Goal: Information Seeking & Learning: Understand process/instructions

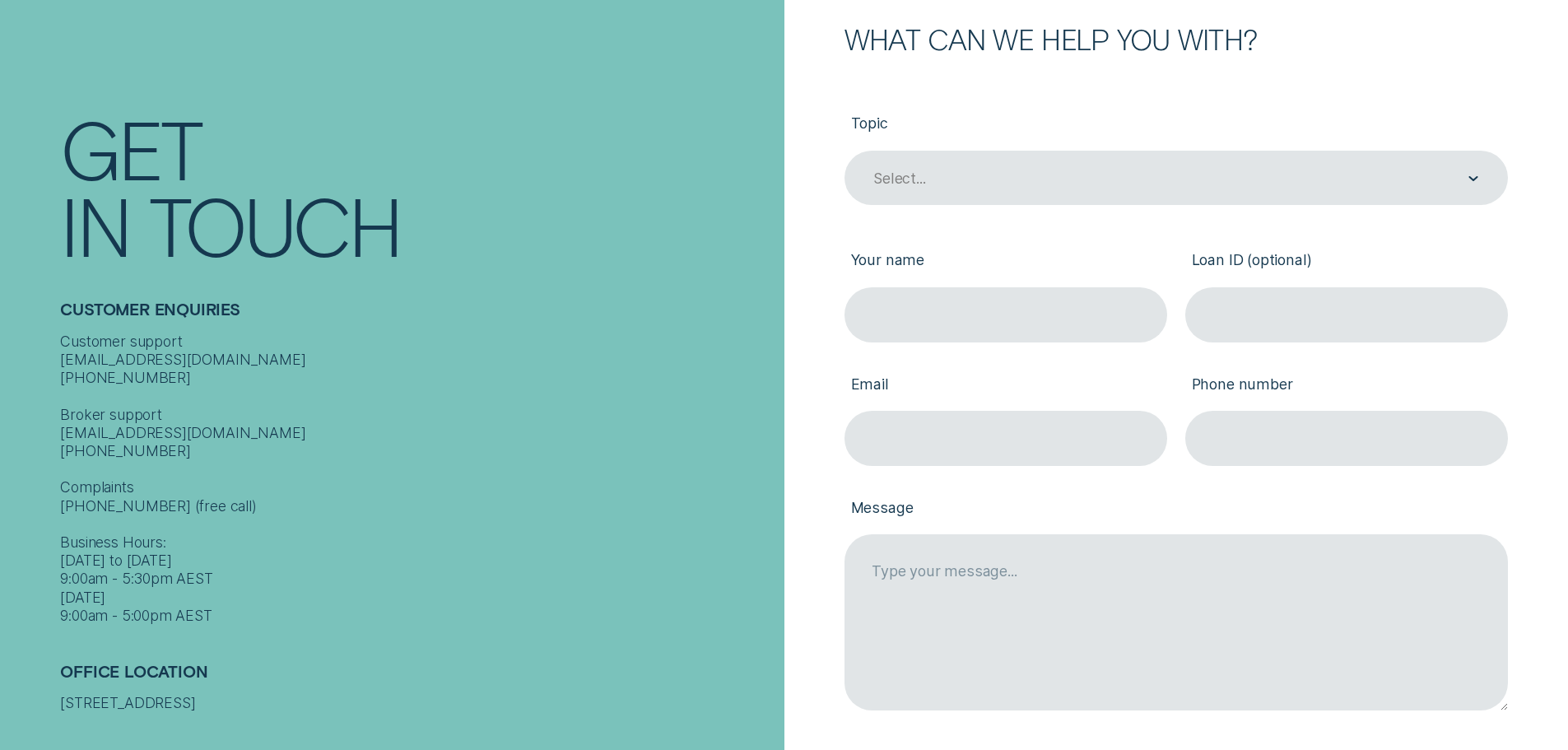
scroll to position [1152, 0]
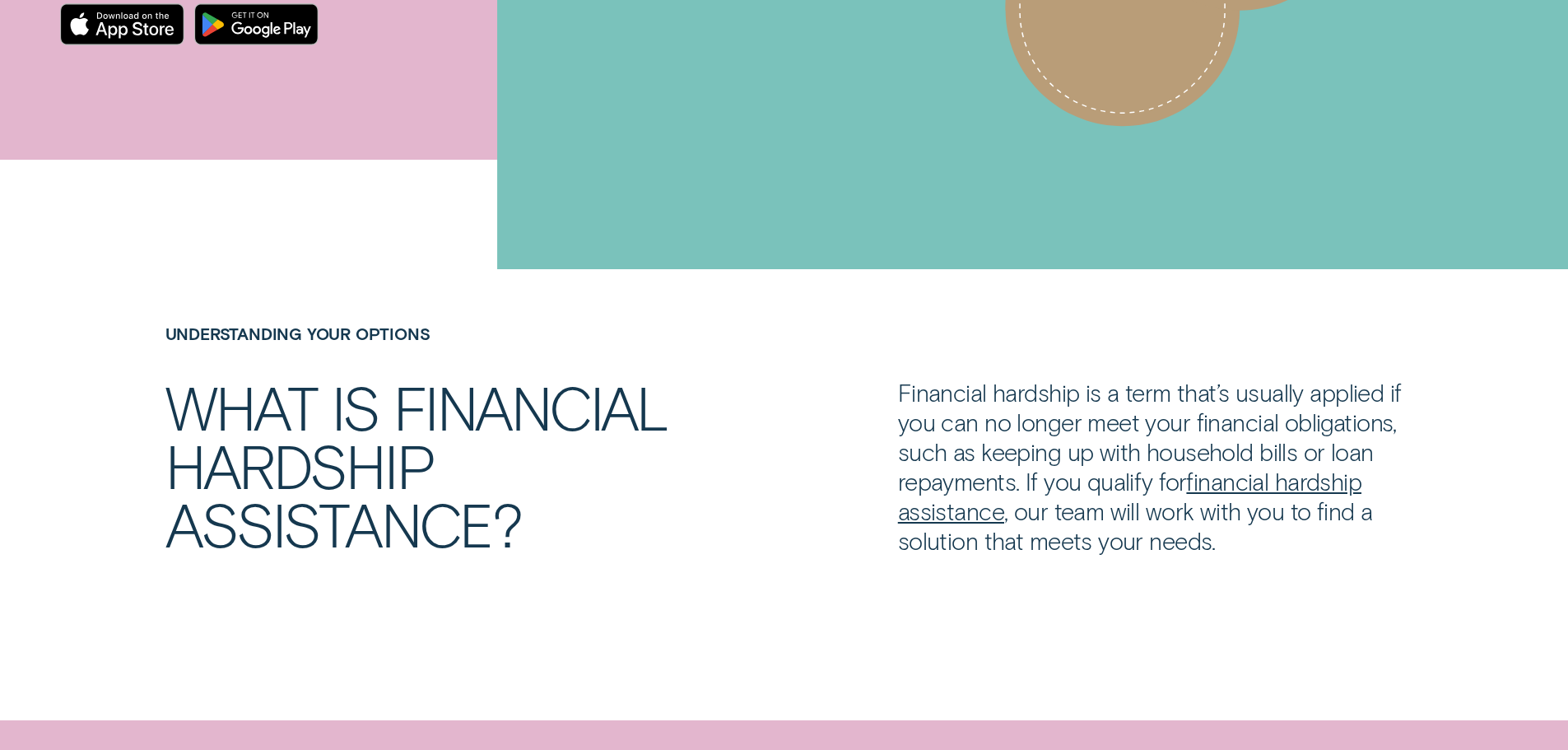
scroll to position [1234, 0]
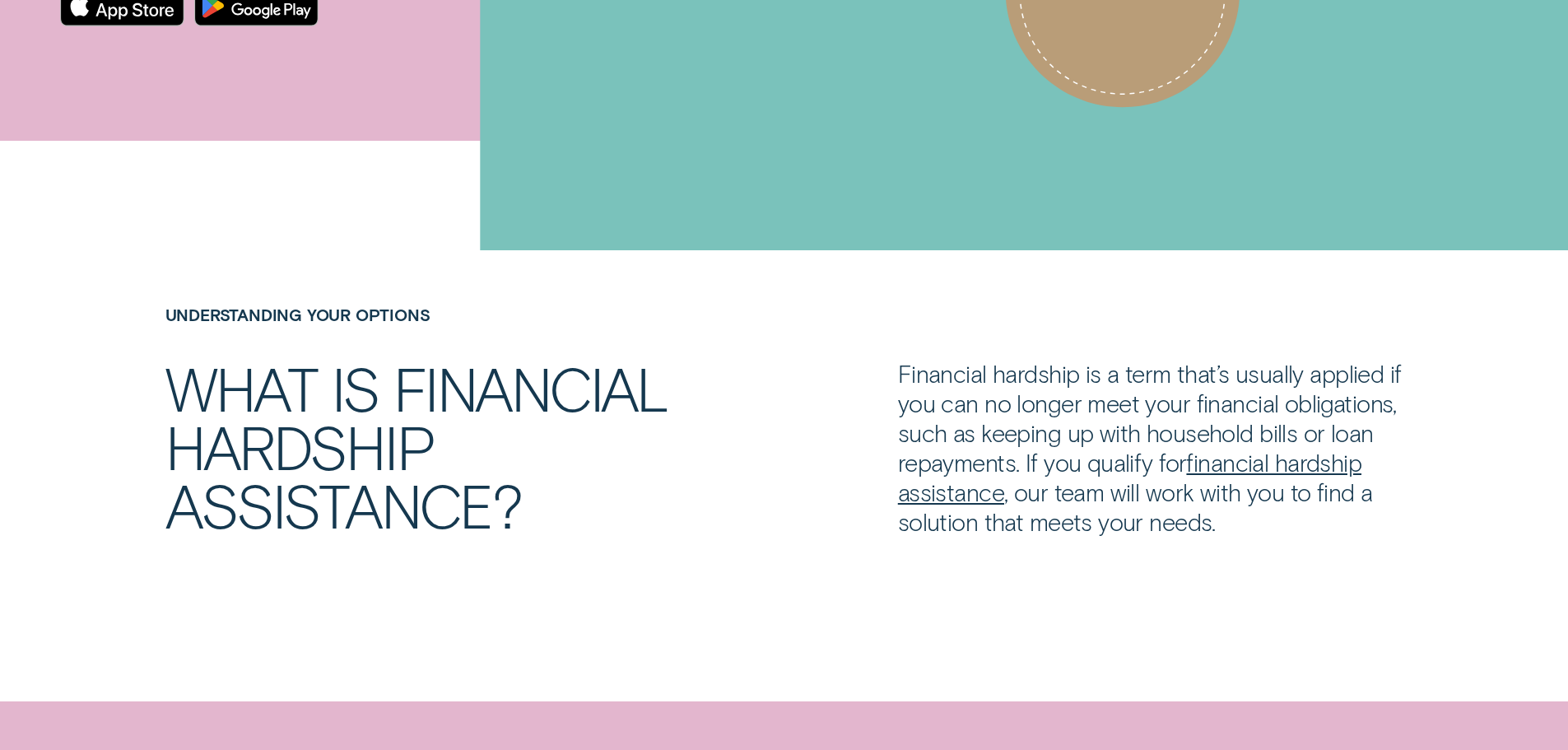
drag, startPoint x: 725, startPoint y: 297, endPoint x: 820, endPoint y: 340, distance: 104.3
drag, startPoint x: 911, startPoint y: 355, endPoint x: 795, endPoint y: 296, distance: 130.1
drag, startPoint x: 1275, startPoint y: 356, endPoint x: 1211, endPoint y: 297, distance: 87.0
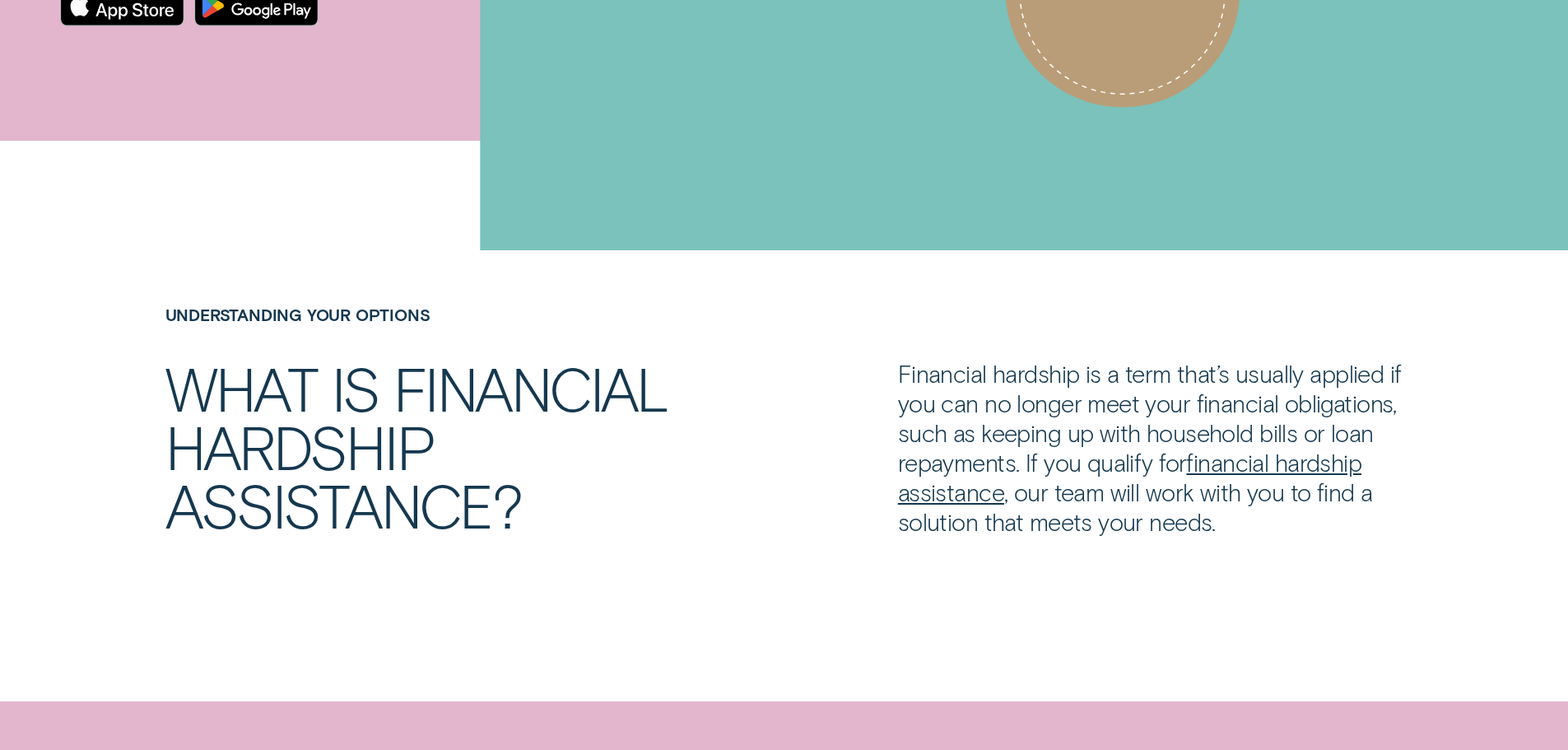
drag, startPoint x: 891, startPoint y: 356, endPoint x: 823, endPoint y: 237, distance: 137.1
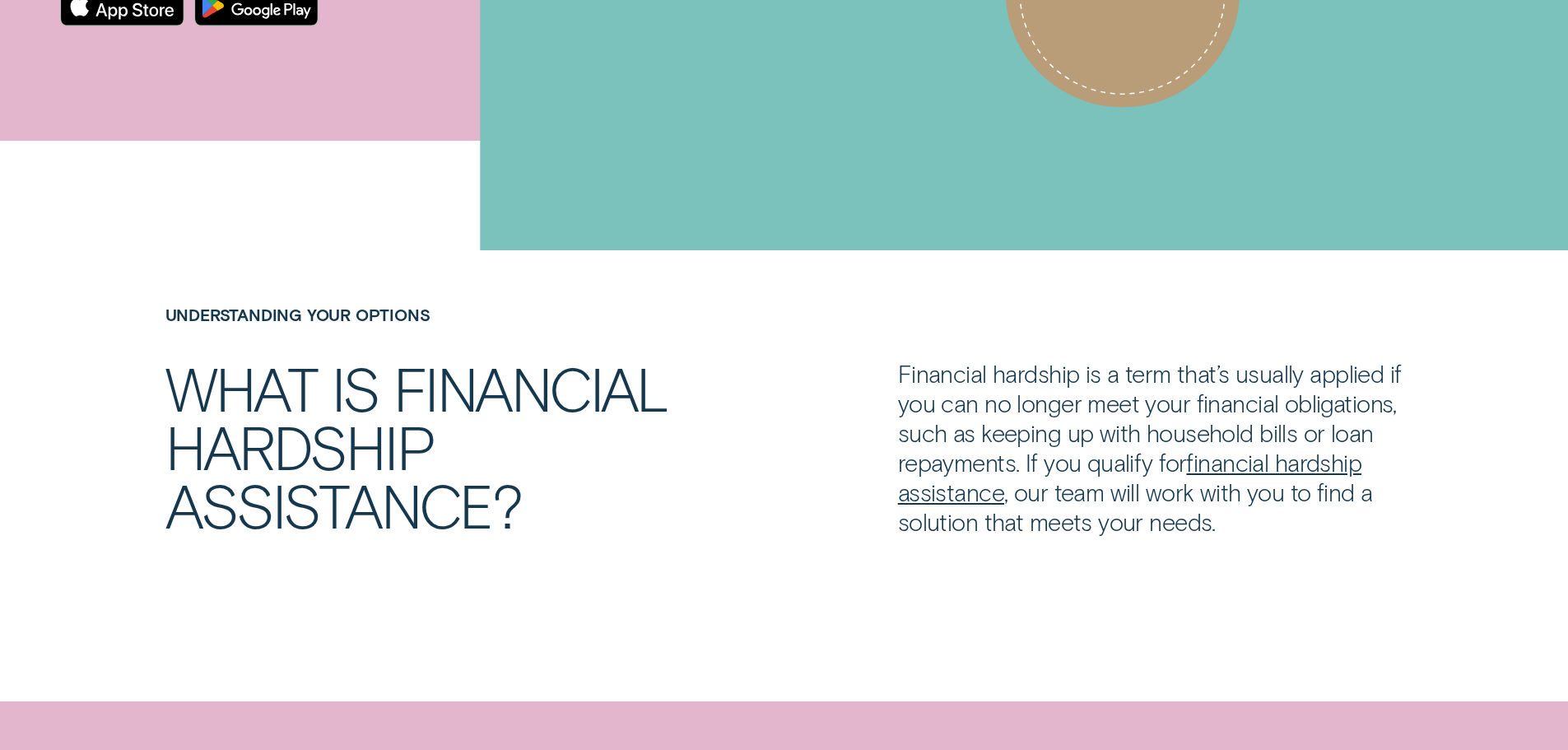
drag, startPoint x: 1187, startPoint y: 330, endPoint x: 1222, endPoint y: 352, distance: 41.3
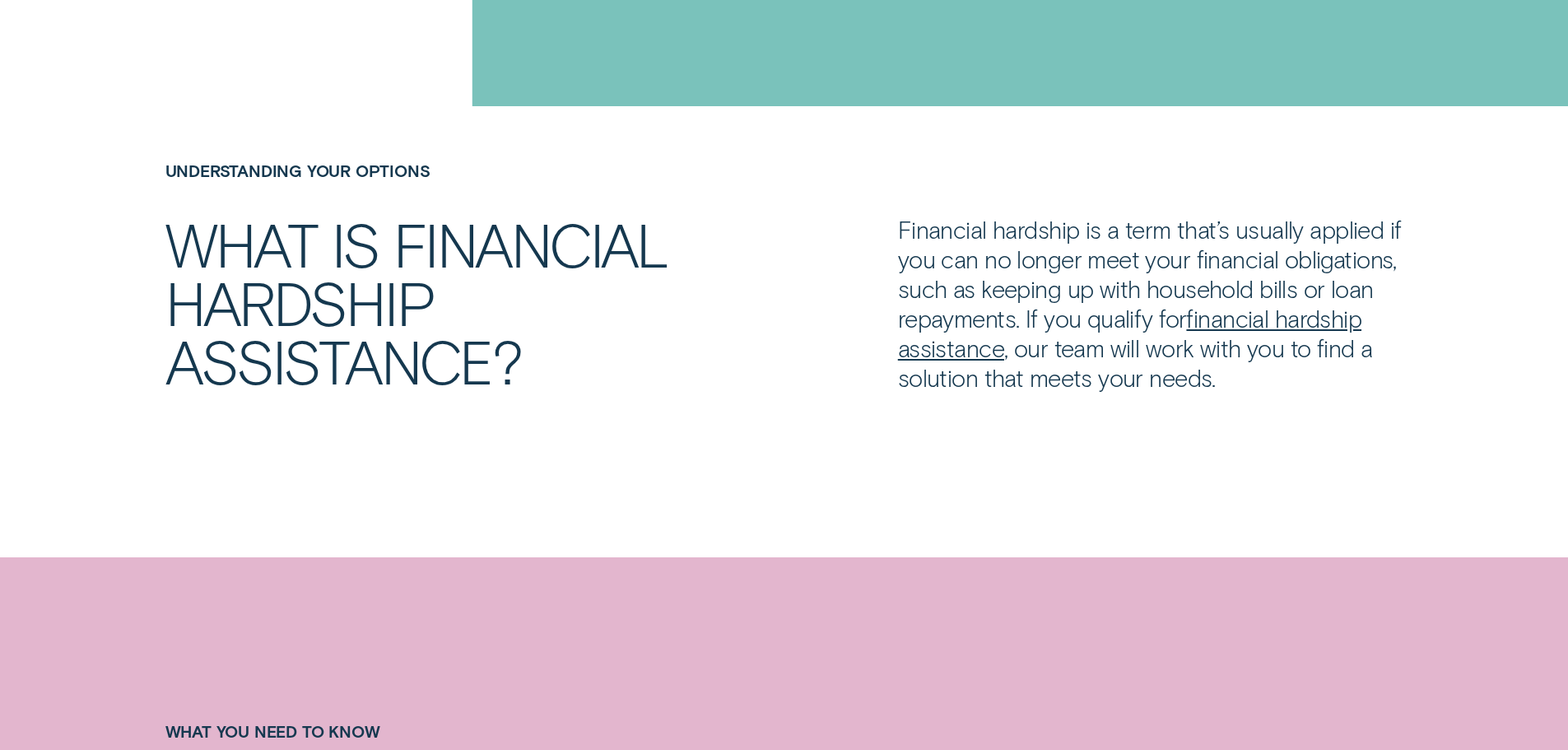
scroll to position [1399, 0]
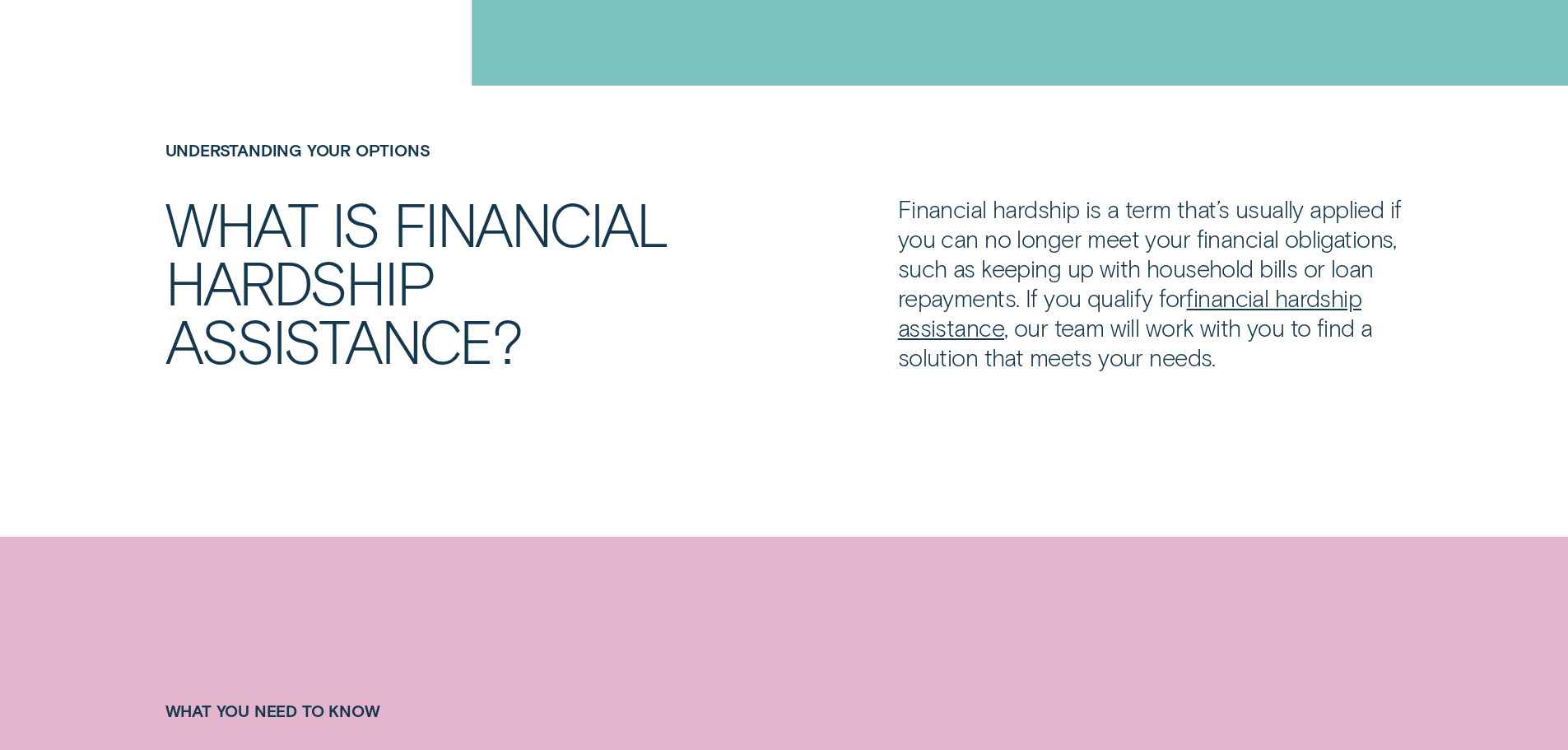
drag, startPoint x: 1142, startPoint y: 345, endPoint x: 1154, endPoint y: 386, distance: 42.7
drag, startPoint x: 1164, startPoint y: 431, endPoint x: 1145, endPoint y: 369, distance: 64.8
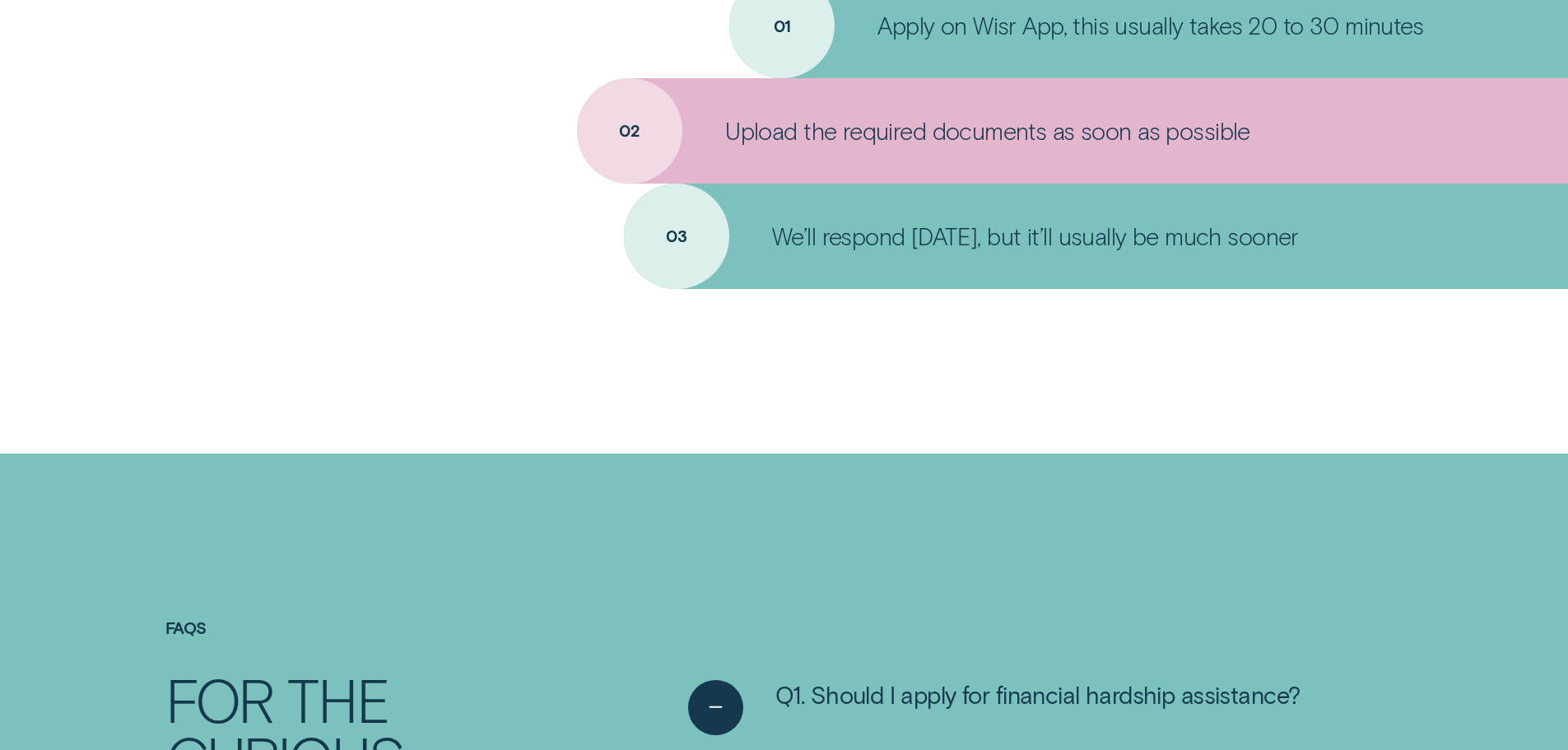
scroll to position [3193, 0]
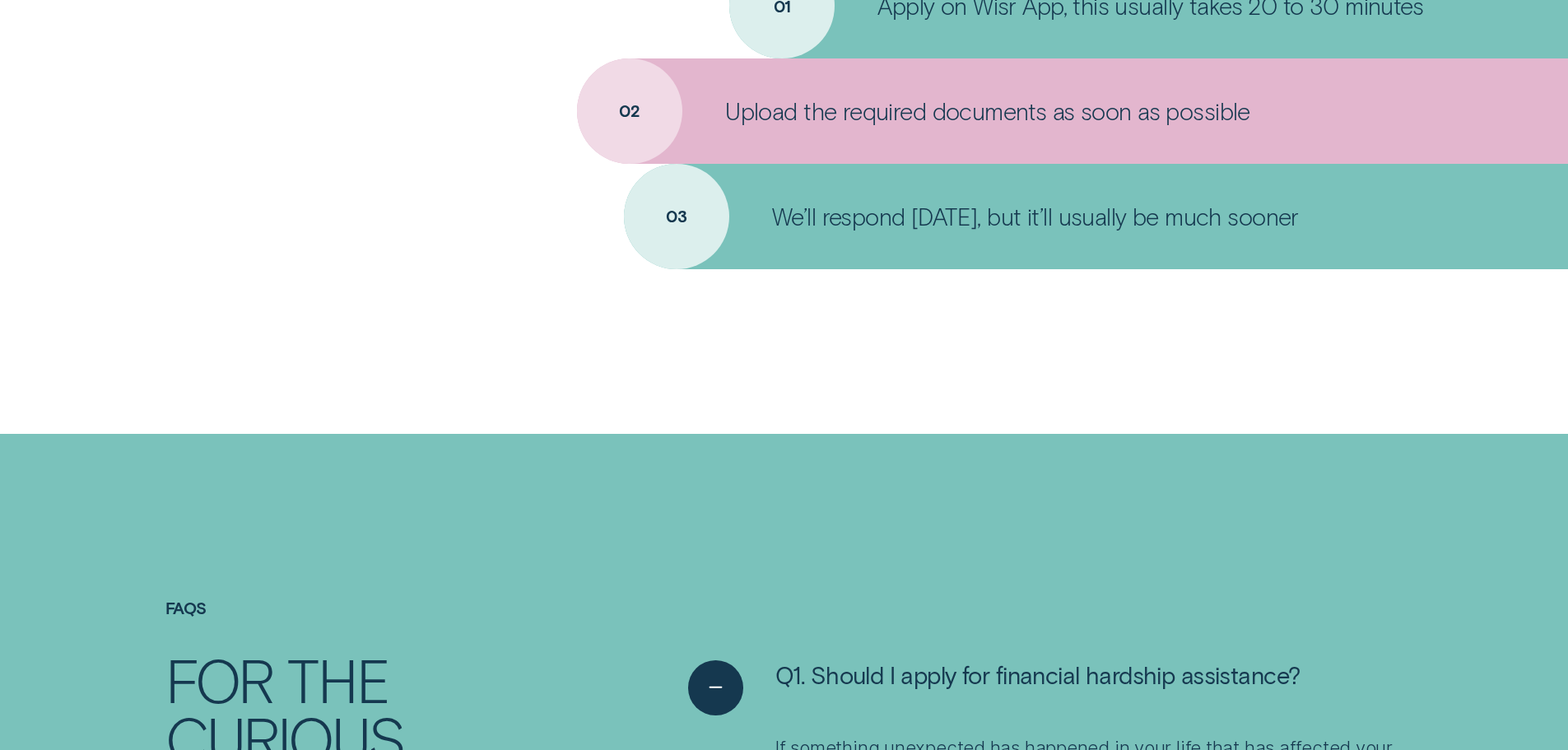
drag, startPoint x: 1094, startPoint y: 209, endPoint x: 1103, endPoint y: 249, distance: 41.0
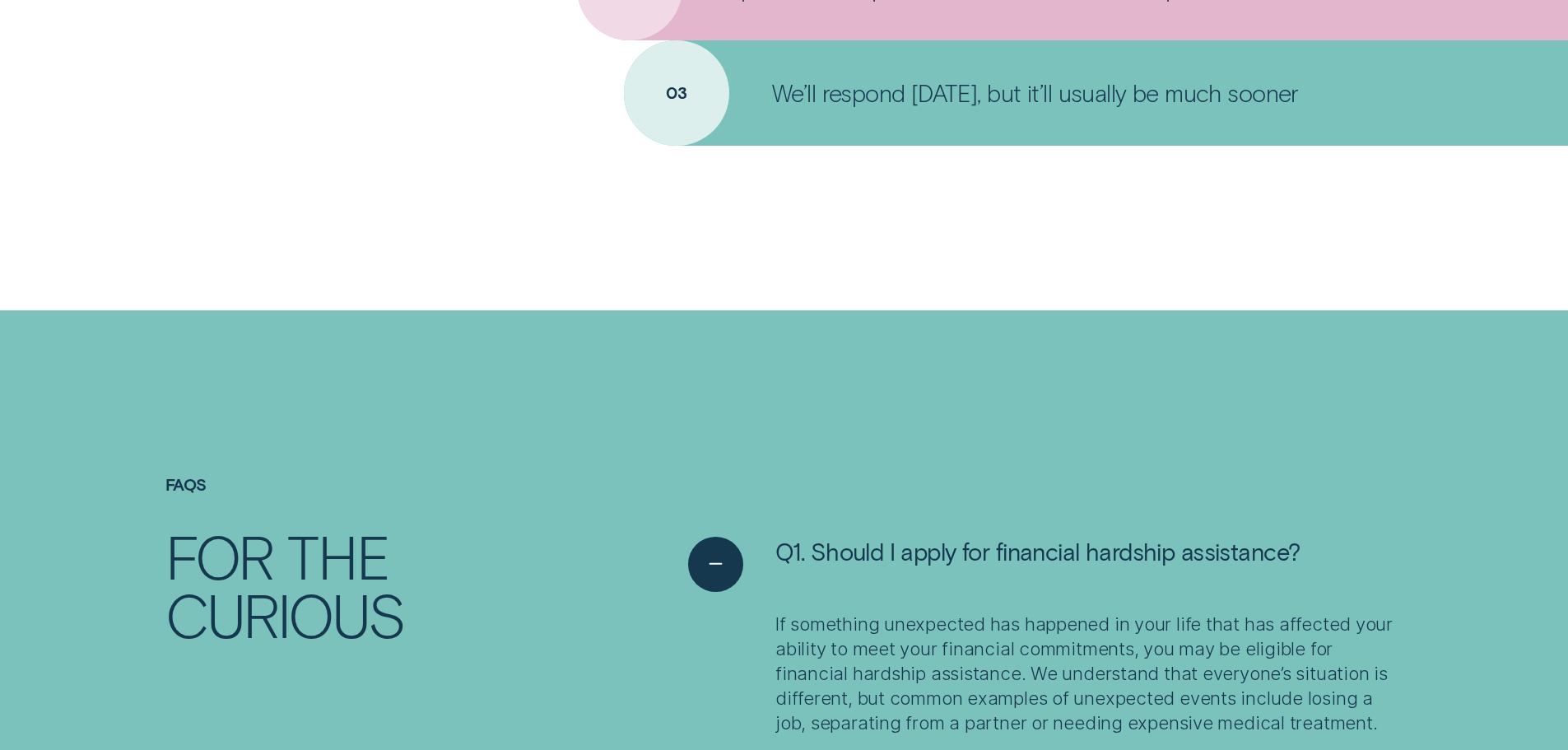
scroll to position [3328, 0]
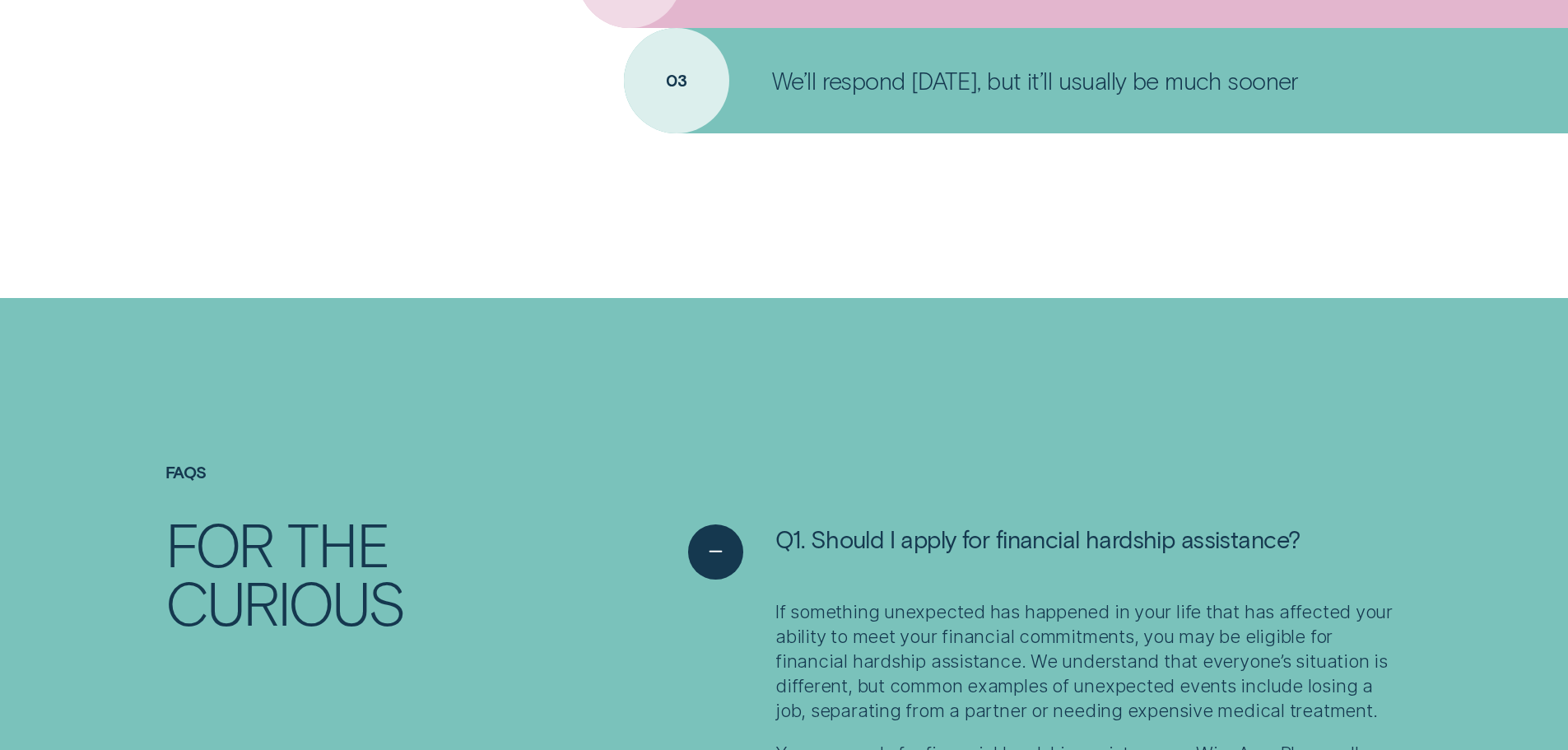
drag, startPoint x: 1193, startPoint y: 282, endPoint x: 1186, endPoint y: 306, distance: 25.0
drag, startPoint x: 1076, startPoint y: 294, endPoint x: 1211, endPoint y: 364, distance: 152.1
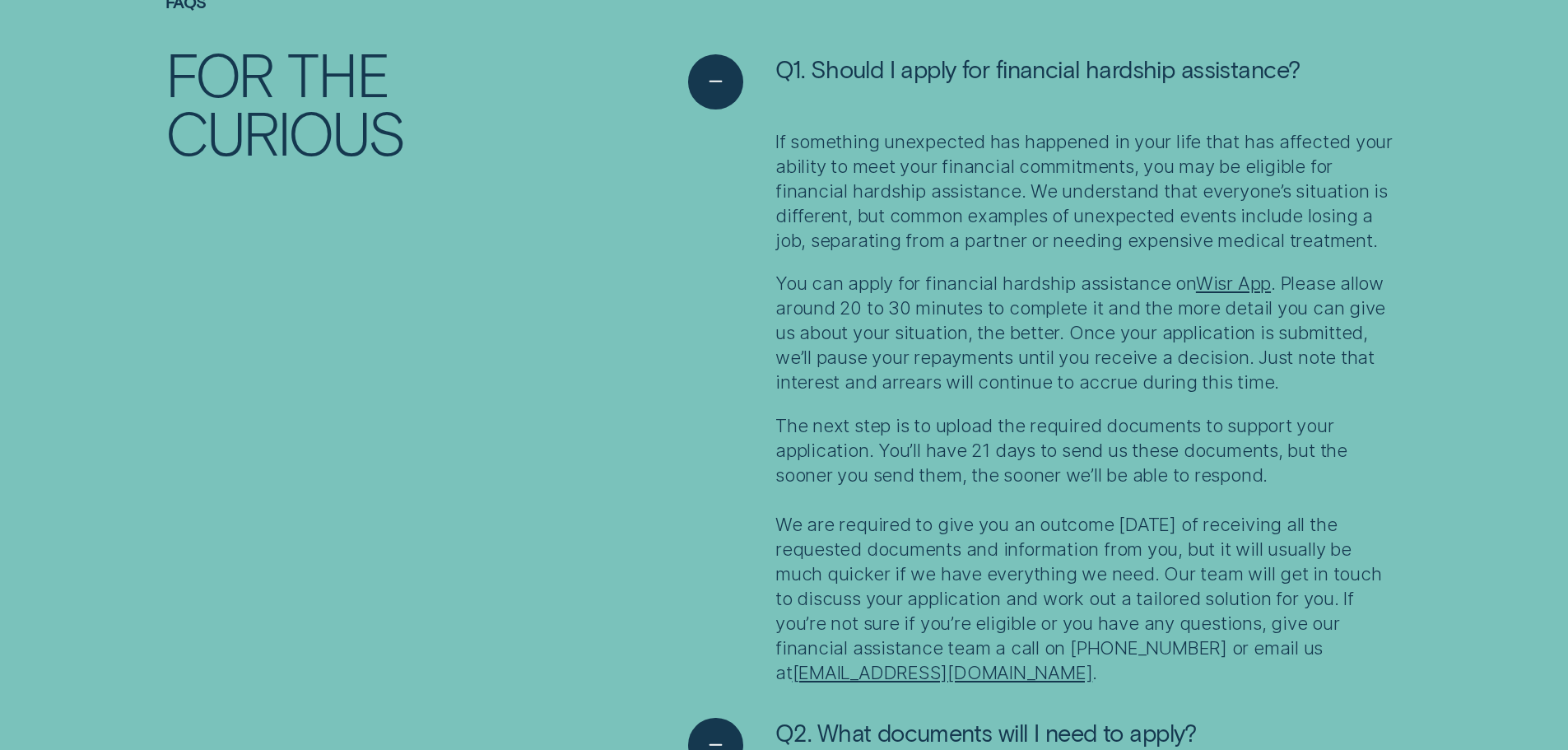
drag, startPoint x: 911, startPoint y: 307, endPoint x: 910, endPoint y: 342, distance: 35.0
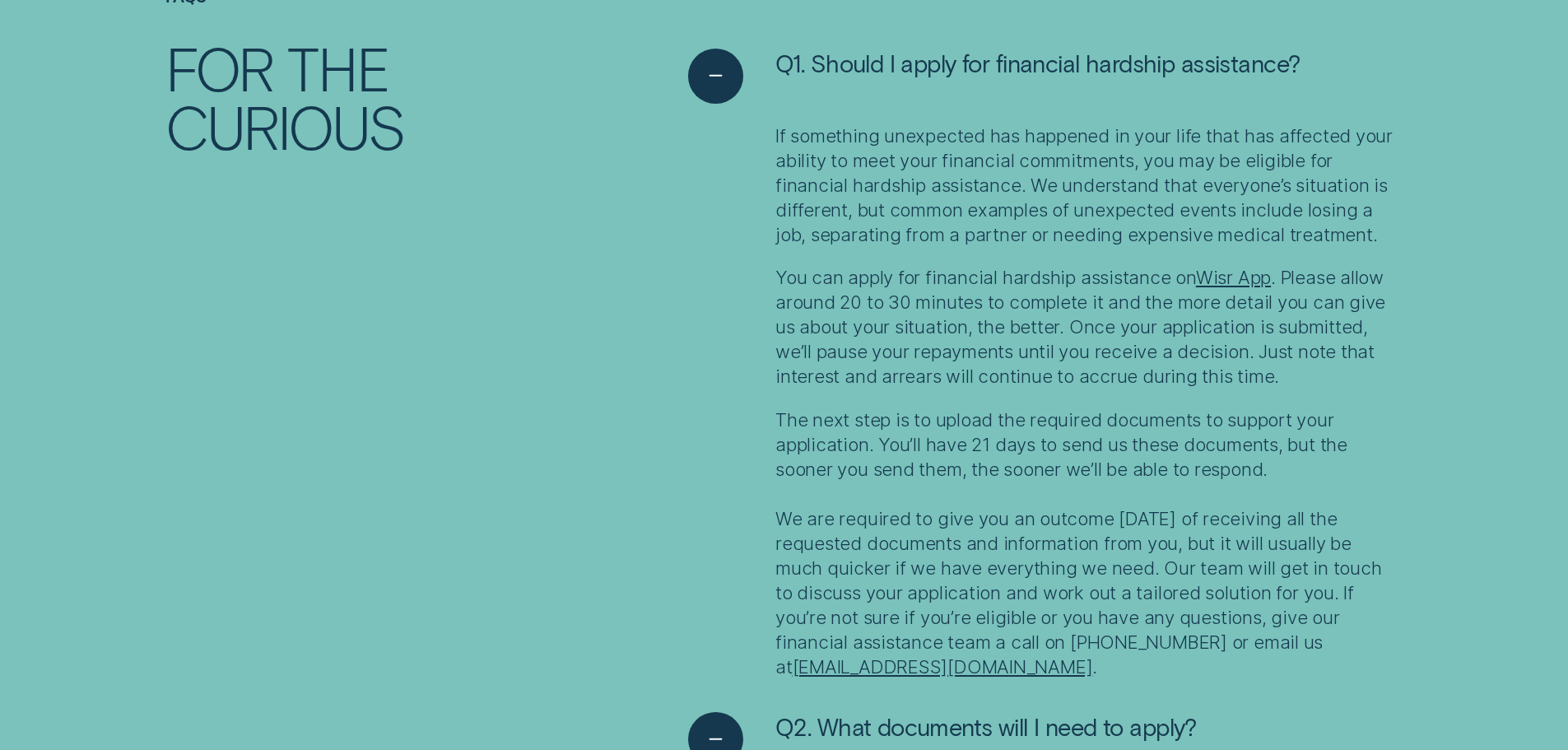
drag, startPoint x: 855, startPoint y: 383, endPoint x: 1136, endPoint y: 446, distance: 288.0
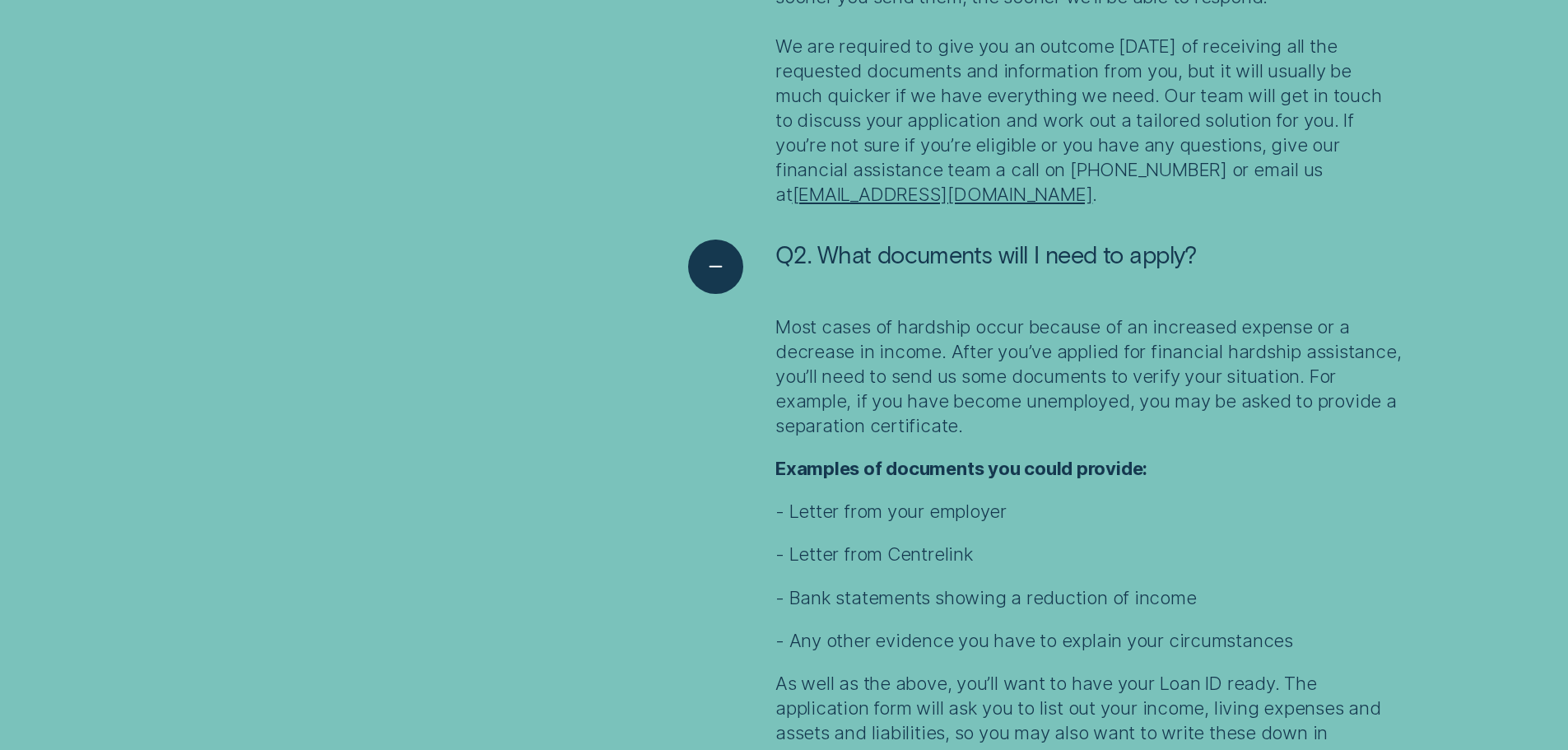
drag, startPoint x: 988, startPoint y: 346, endPoint x: 980, endPoint y: 382, distance: 36.9
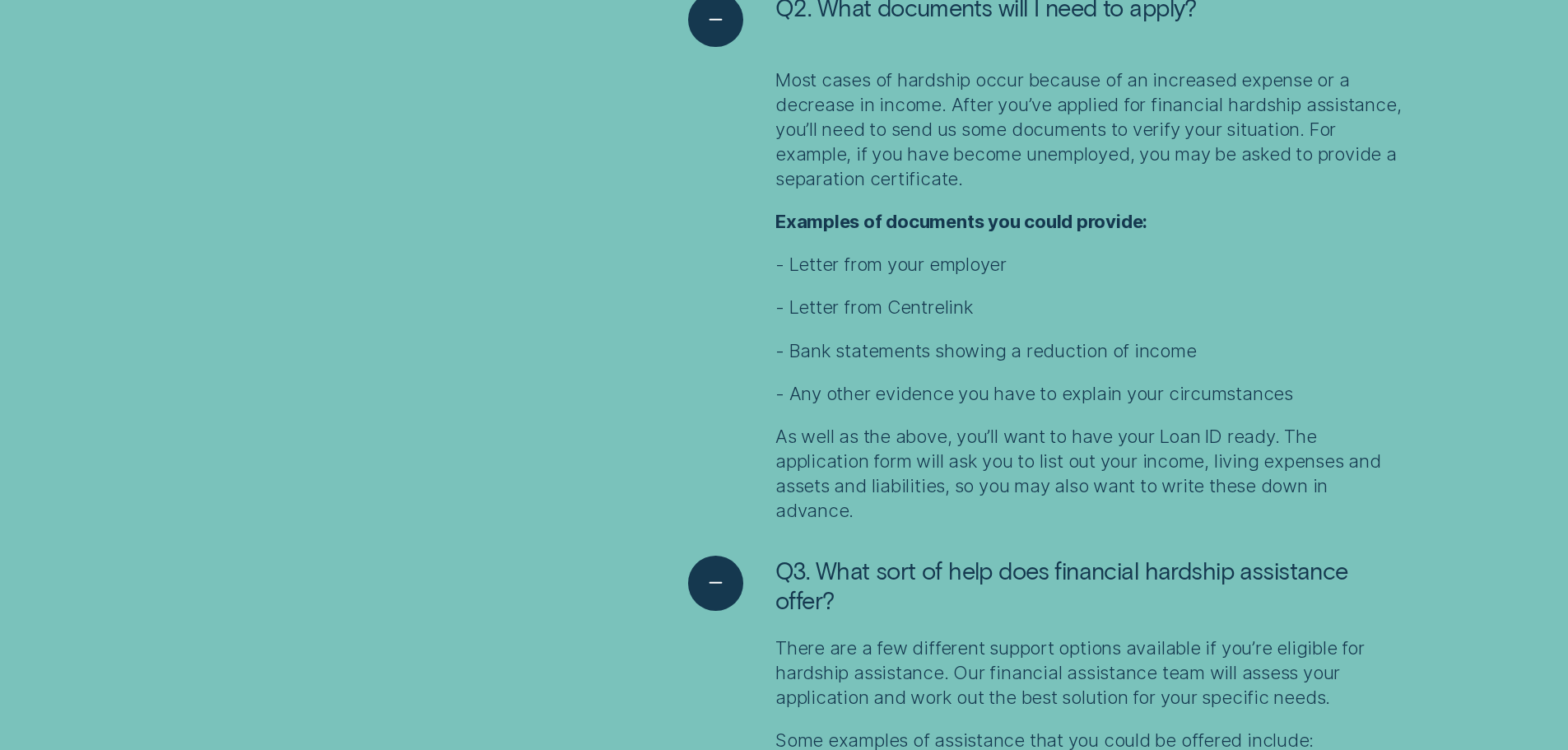
scroll to position [4528, 0]
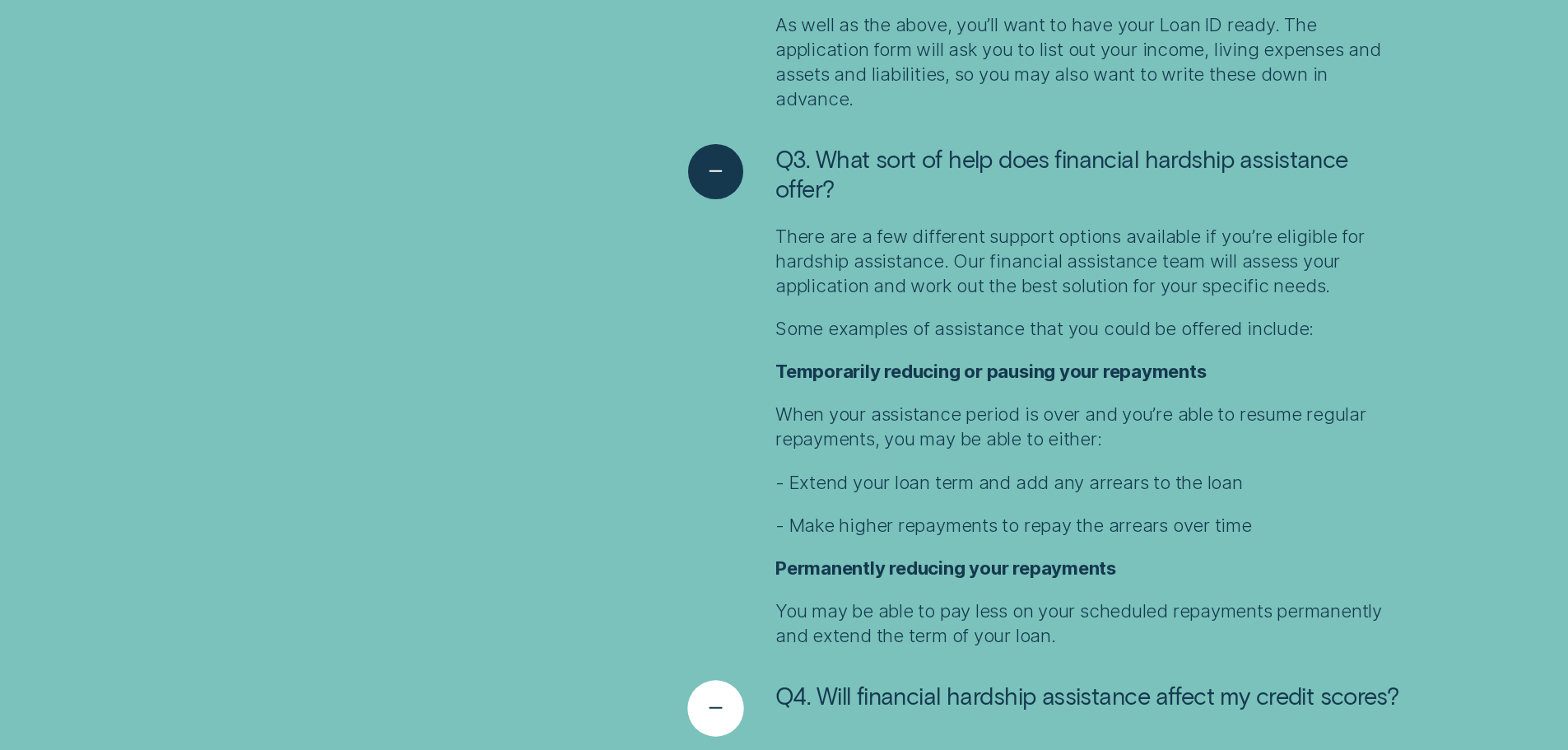
scroll to position [4939, 0]
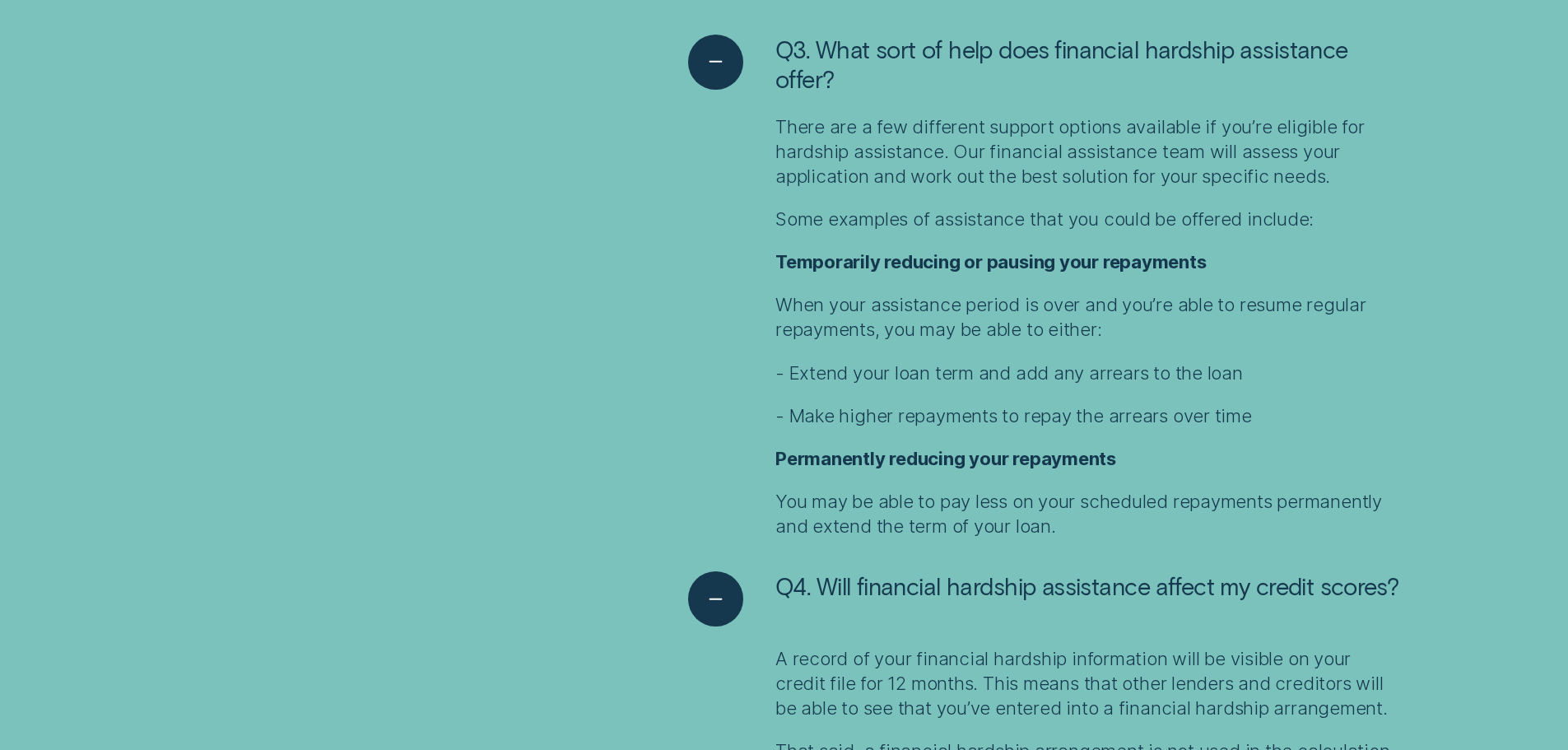
scroll to position [5186, 0]
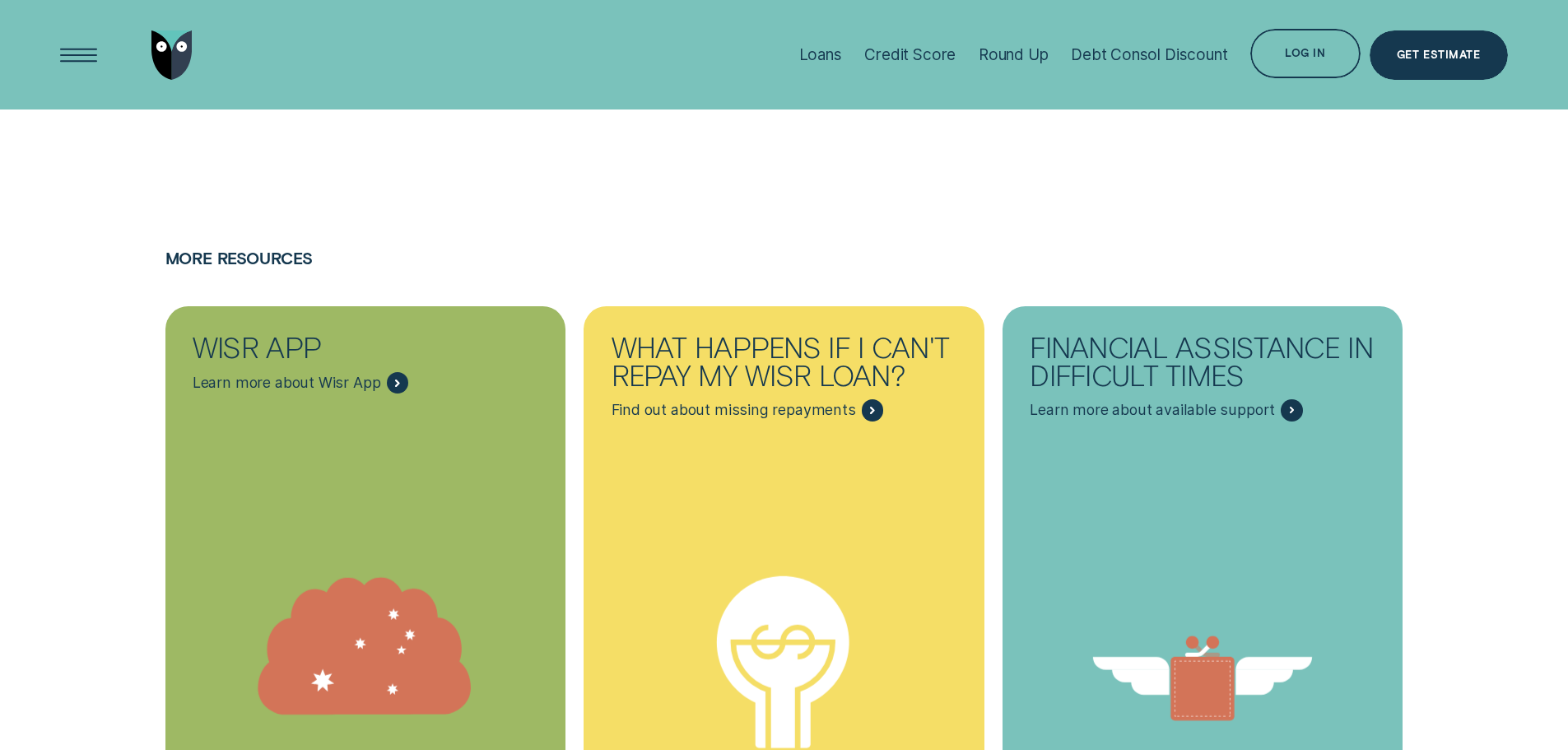
scroll to position [6667, 0]
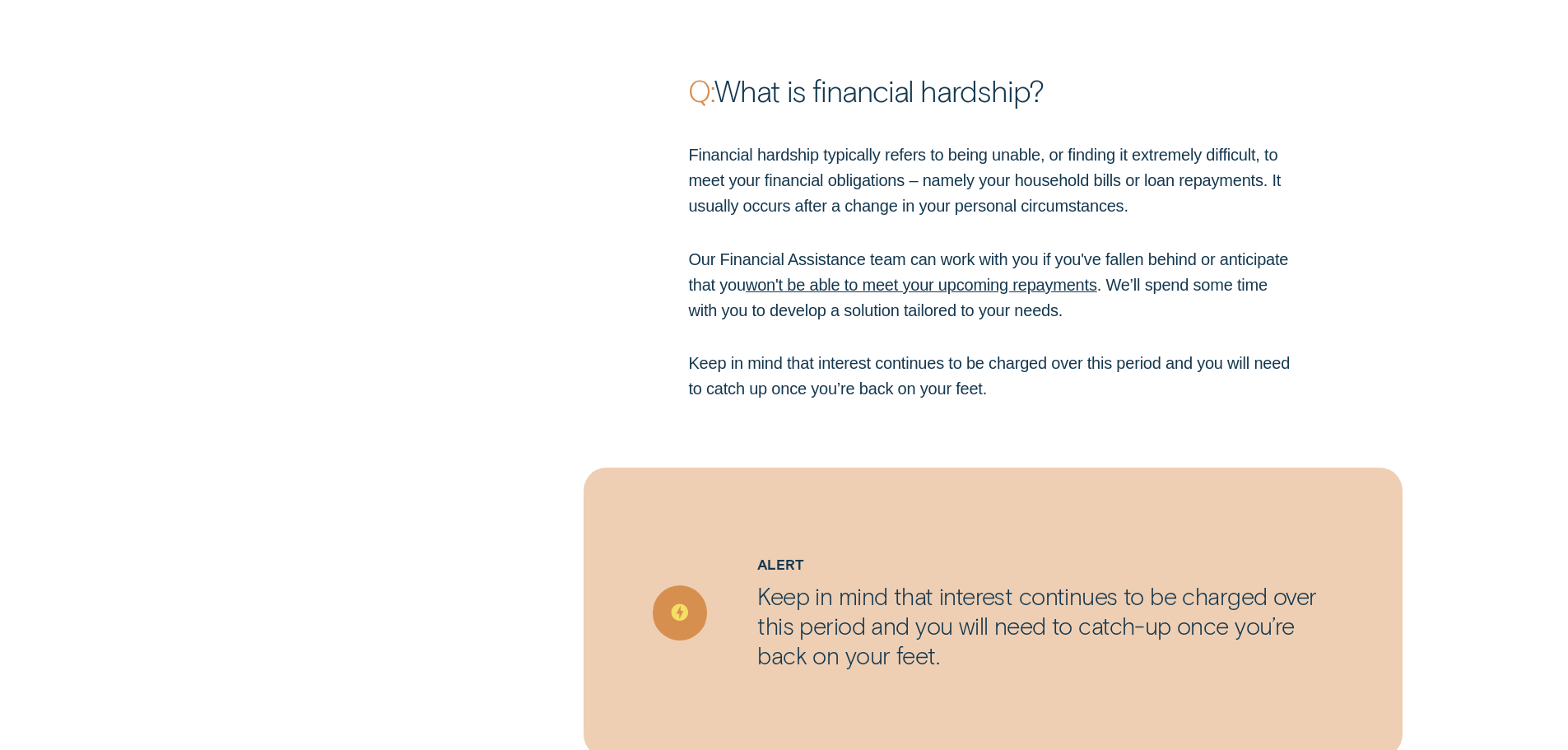
scroll to position [2323, 0]
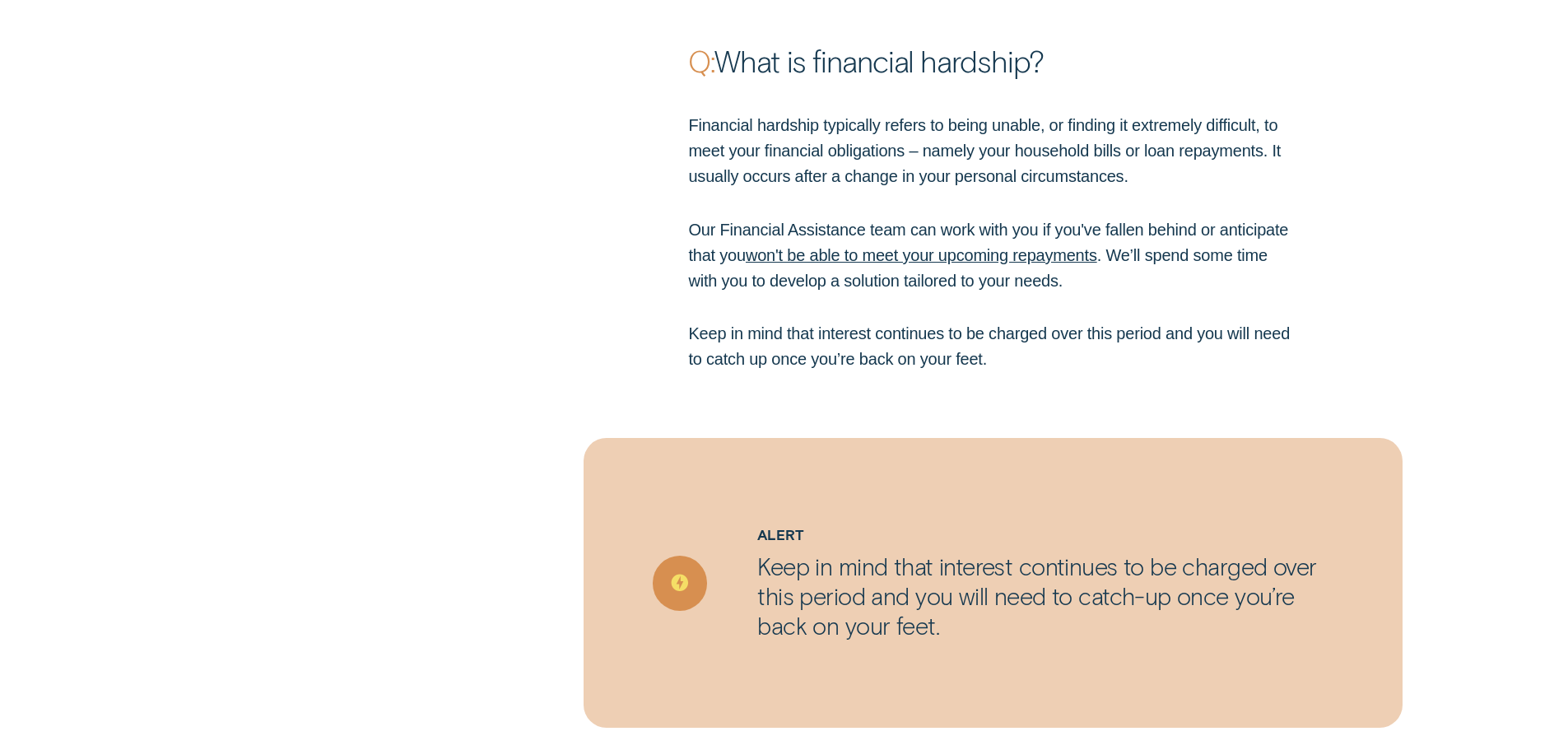
drag, startPoint x: 985, startPoint y: 564, endPoint x: 938, endPoint y: 612, distance: 67.2
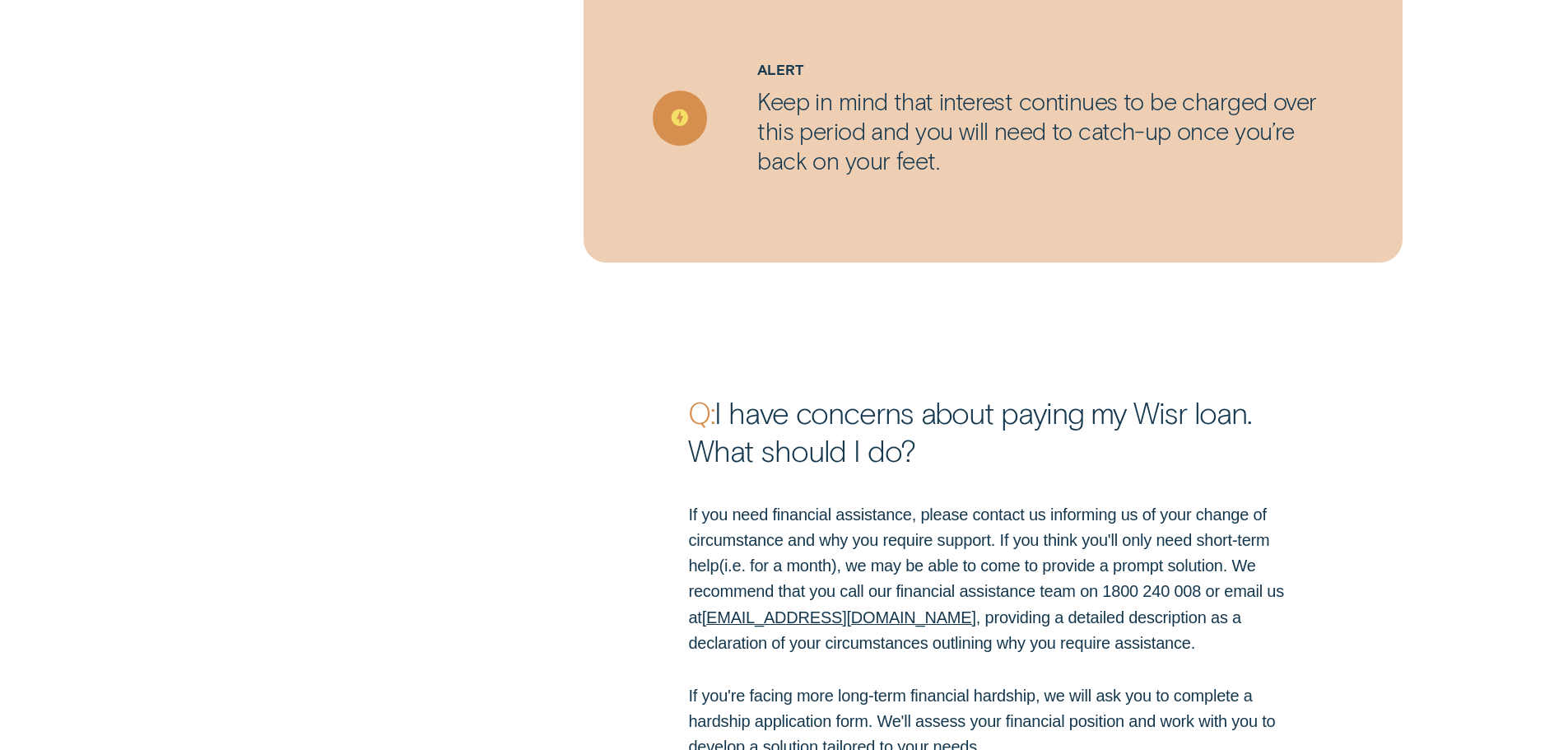
scroll to position [2816, 0]
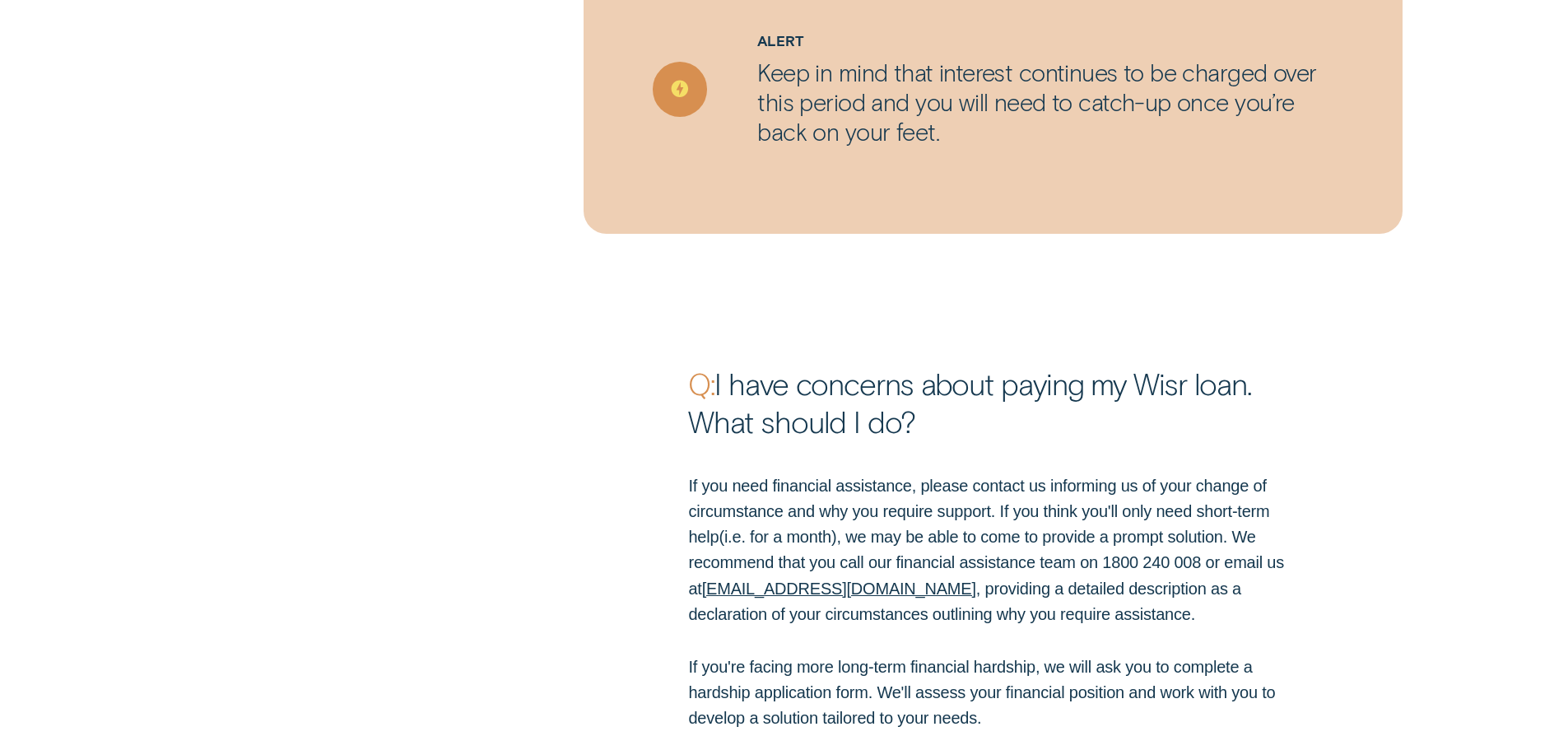
drag, startPoint x: 999, startPoint y: 369, endPoint x: 1007, endPoint y: 433, distance: 64.5
drag, startPoint x: 1029, startPoint y: 431, endPoint x: 1043, endPoint y: 491, distance: 61.6
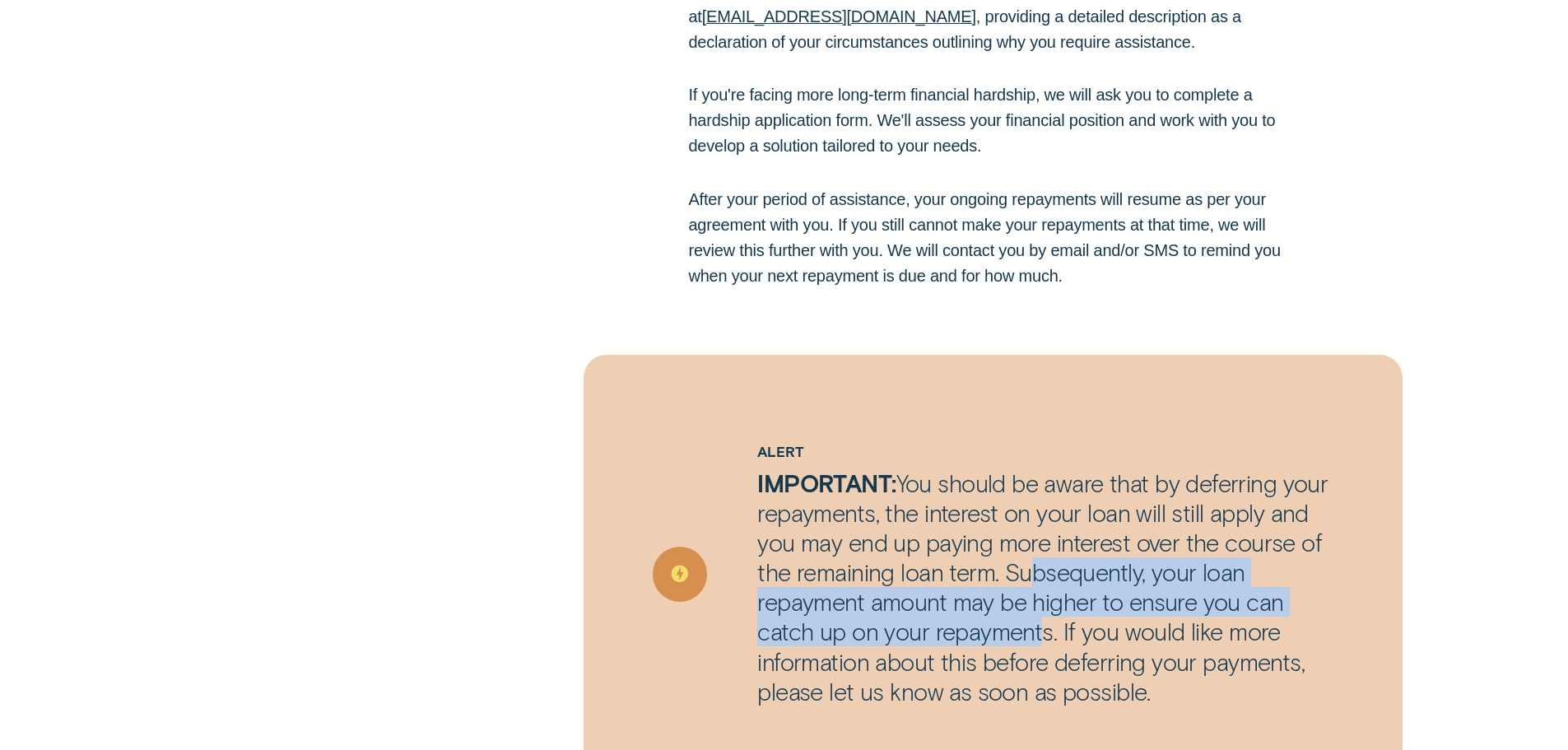
scroll to position [3392, 0]
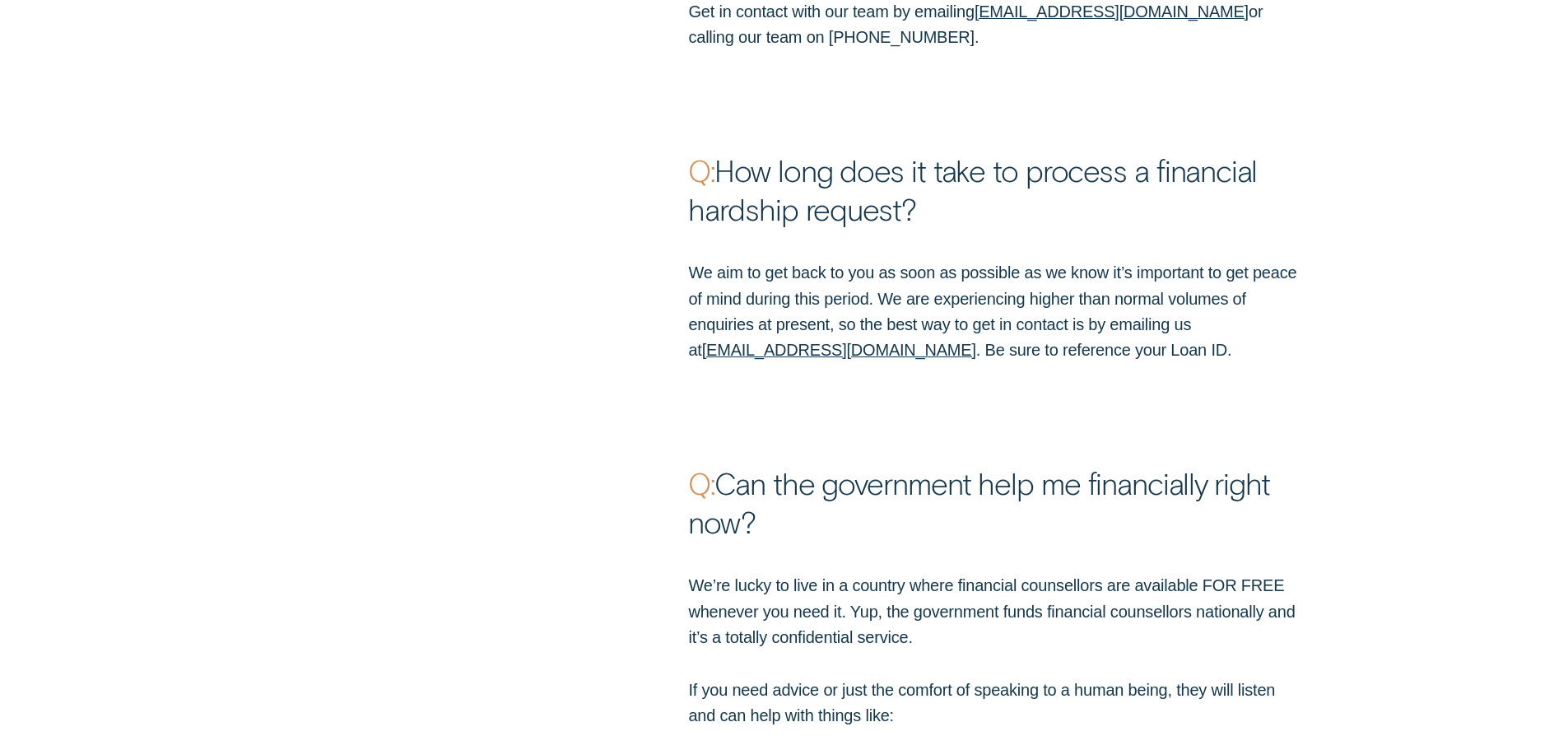
drag, startPoint x: 789, startPoint y: 407, endPoint x: 723, endPoint y: 632, distance: 234.5
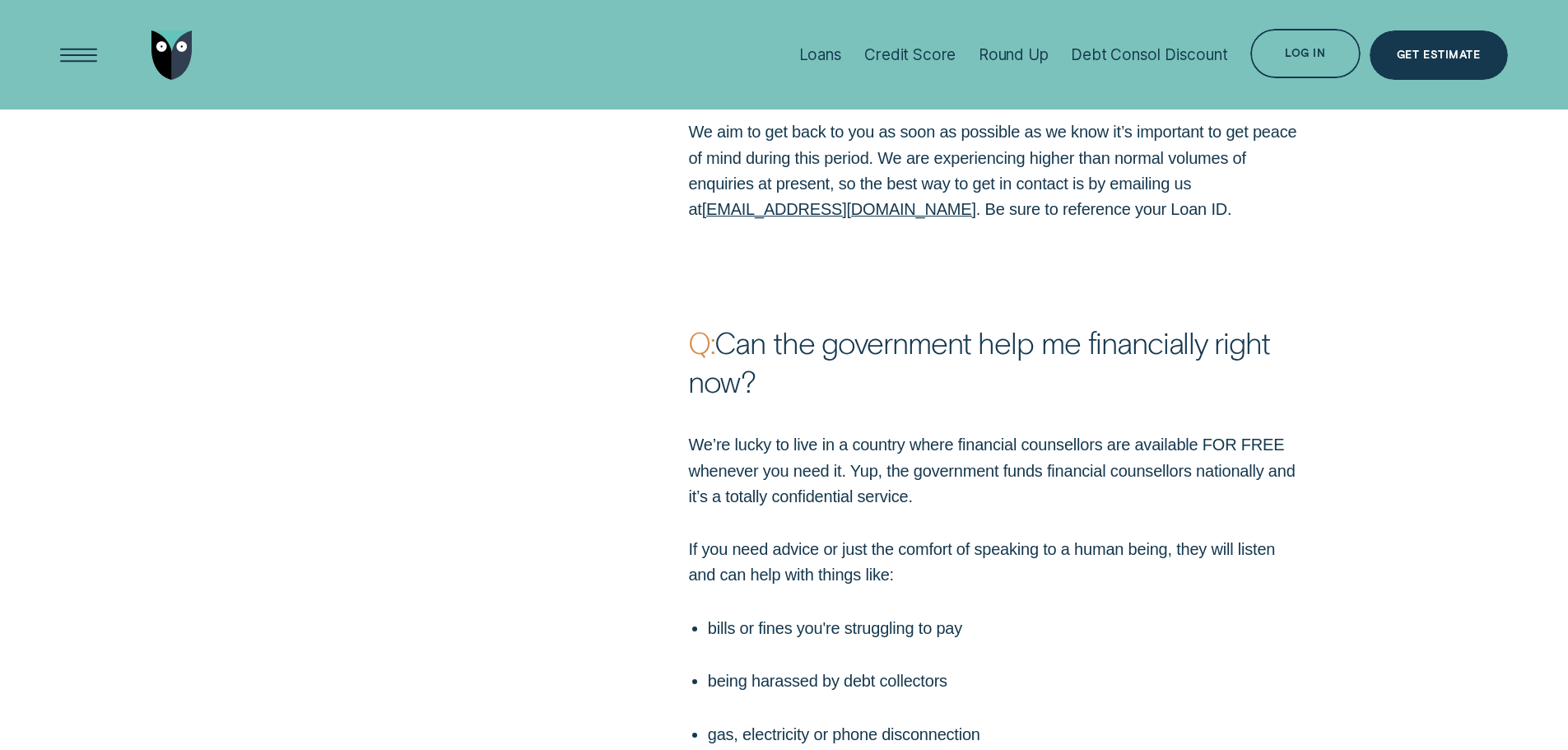
drag, startPoint x: 852, startPoint y: 449, endPoint x: 841, endPoint y: 366, distance: 83.7
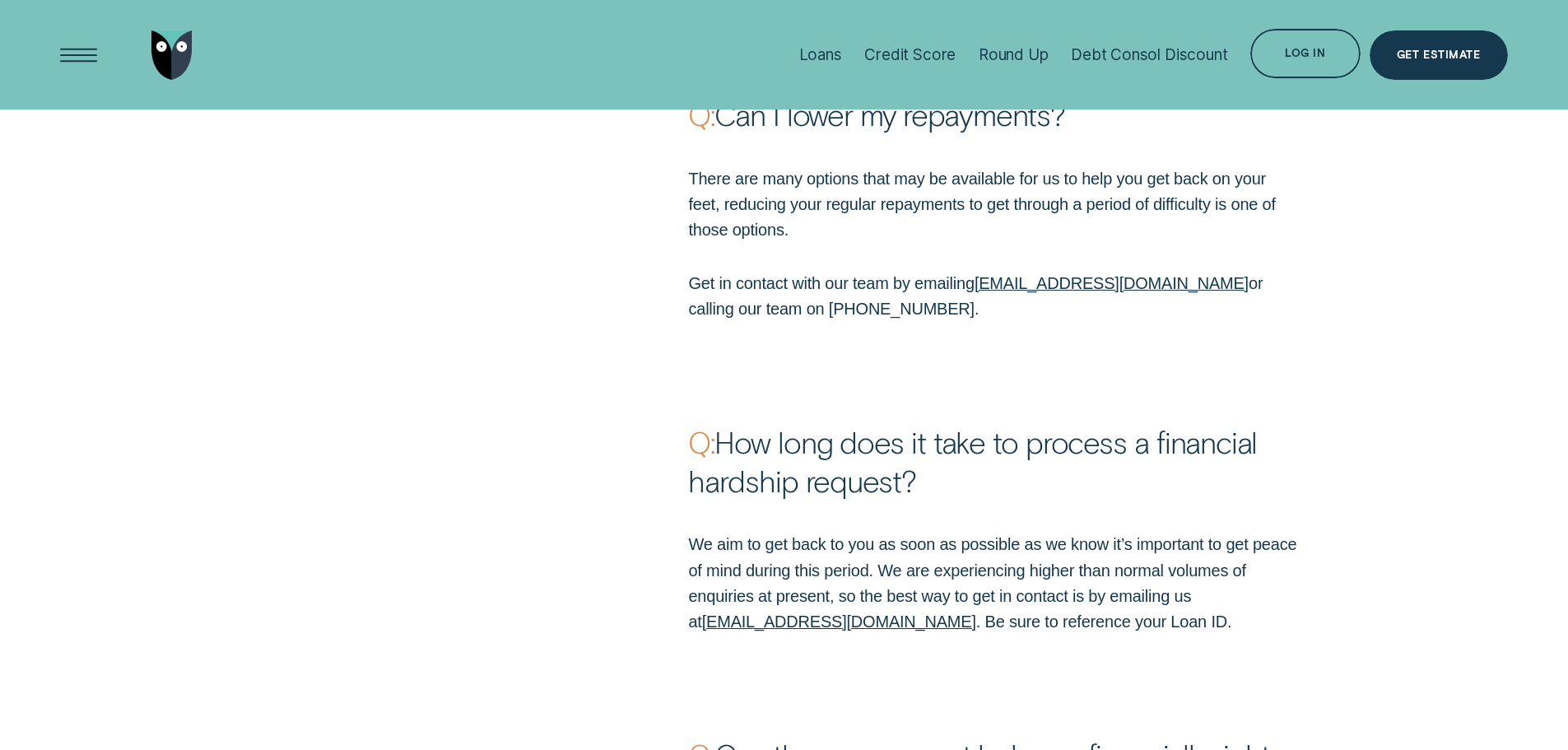
drag, startPoint x: 819, startPoint y: 444, endPoint x: 815, endPoint y: 386, distance: 58.1
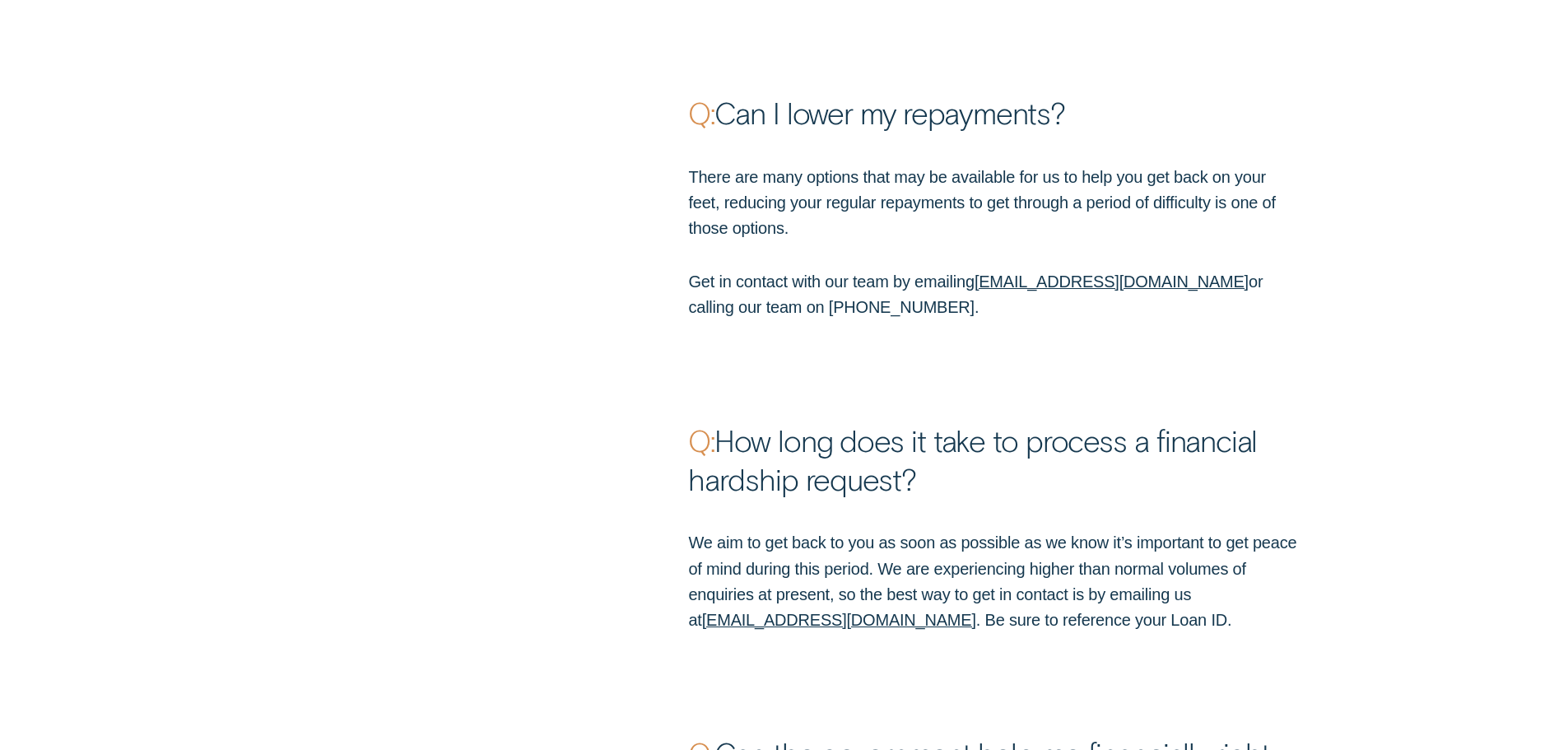
scroll to position [5155, 0]
